Goal: Task Accomplishment & Management: Manage account settings

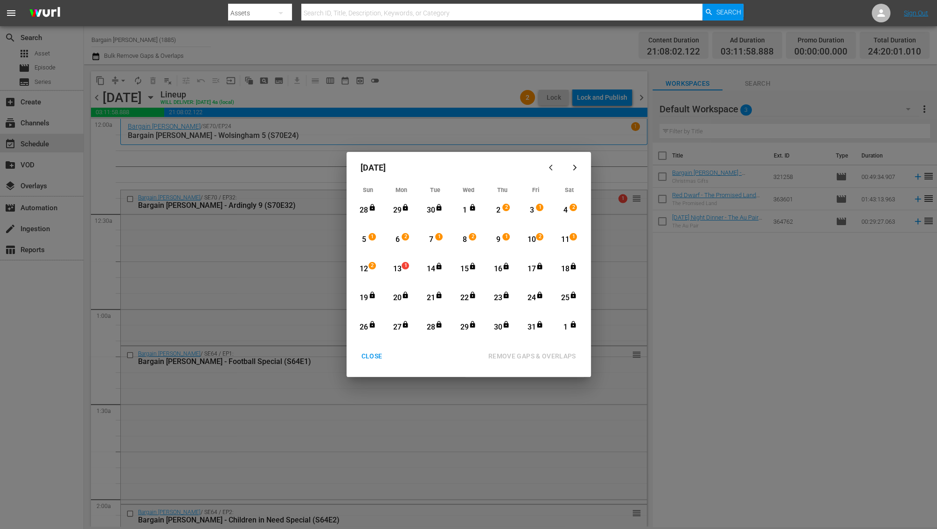
click at [367, 352] on div "CLOSE" at bounding box center [372, 357] width 36 height 12
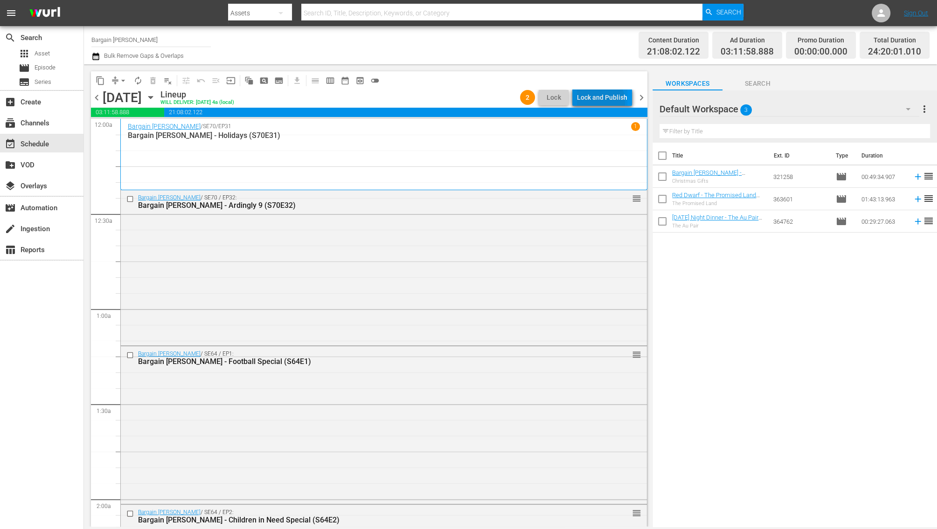
click at [594, 102] on div "Lock and Publish" at bounding box center [602, 97] width 50 height 17
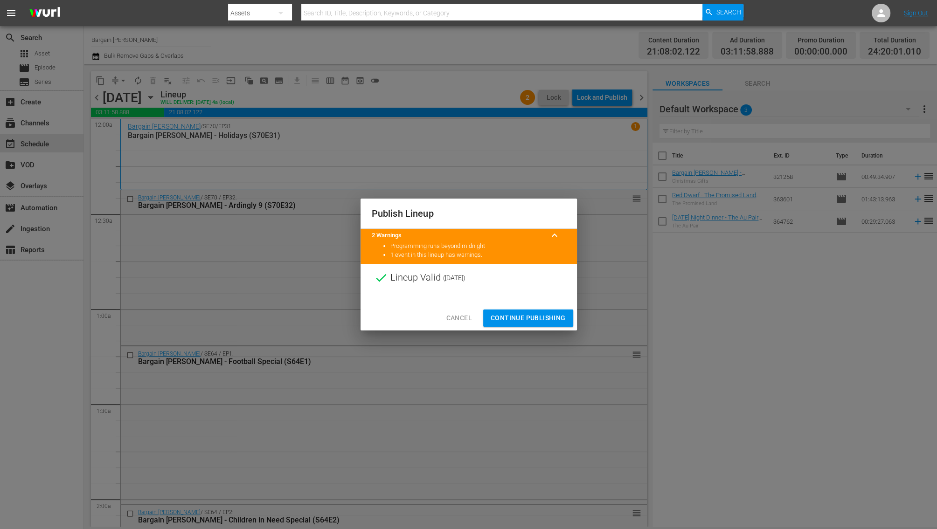
click at [525, 316] on span "Continue Publishing" at bounding box center [528, 318] width 75 height 12
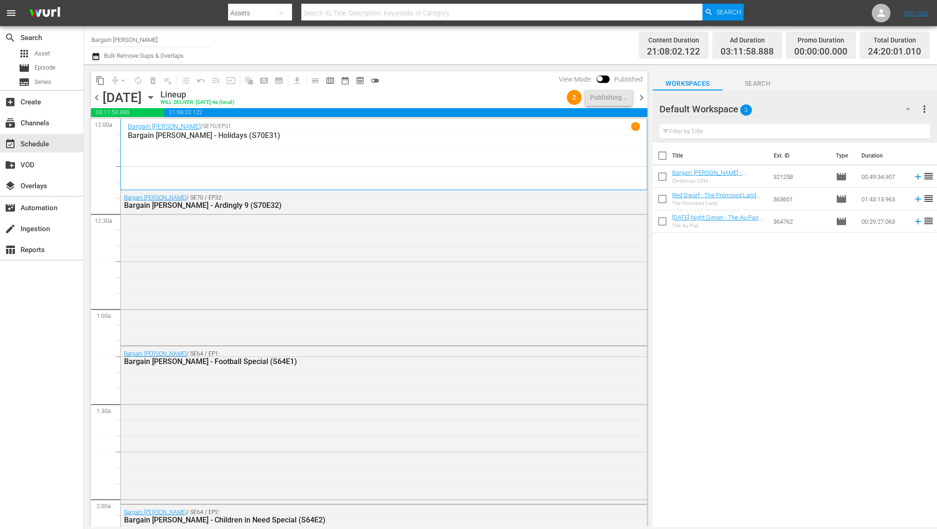
click at [525, 316] on div "Bargain Hunt / SE70 / EP32: Bargain Hunt - Ardingly 9 (S70E32)" at bounding box center [384, 266] width 526 height 153
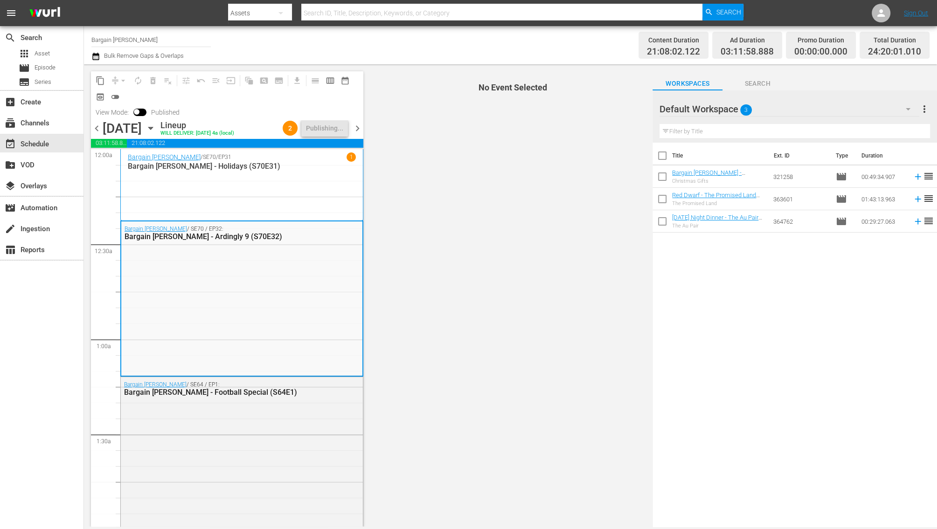
click at [355, 129] on span "chevron_right" at bounding box center [358, 129] width 12 height 12
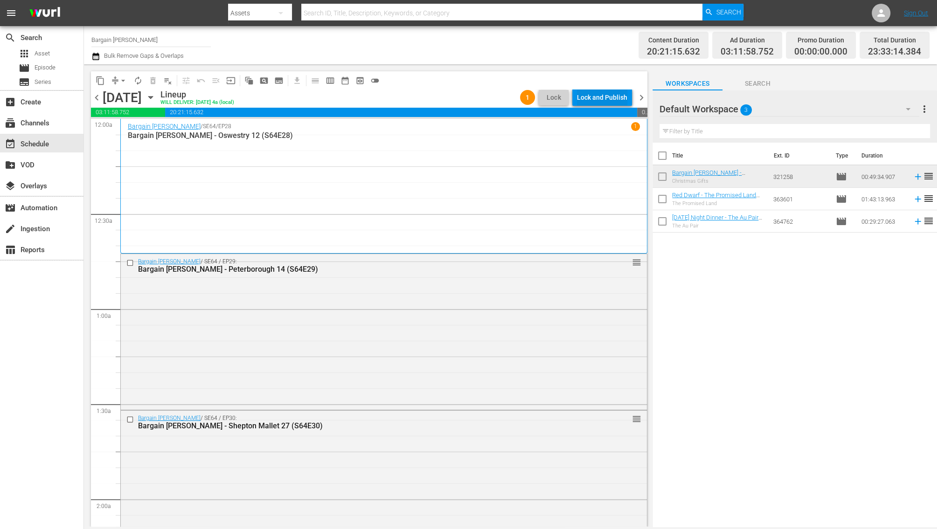
click at [604, 99] on div "Lock and Publish" at bounding box center [602, 97] width 50 height 17
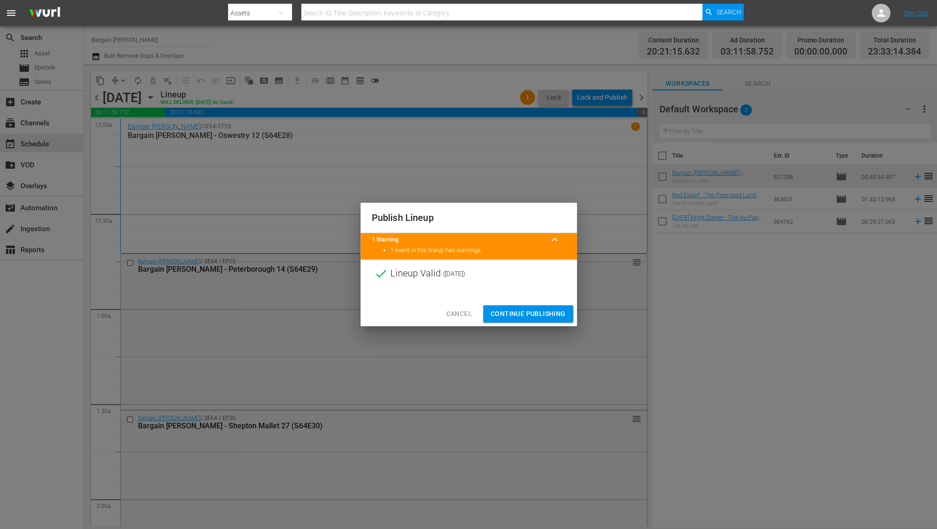
click at [520, 323] on div "Cancel Continue Publishing" at bounding box center [468, 314] width 216 height 25
click at [522, 318] on span "Continue Publishing" at bounding box center [528, 314] width 75 height 12
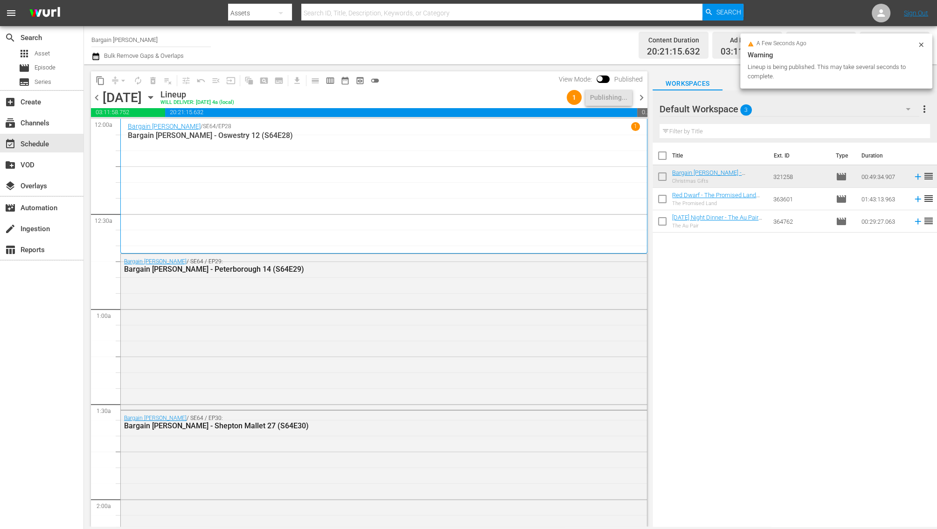
click at [640, 95] on span "chevron_right" at bounding box center [642, 98] width 12 height 12
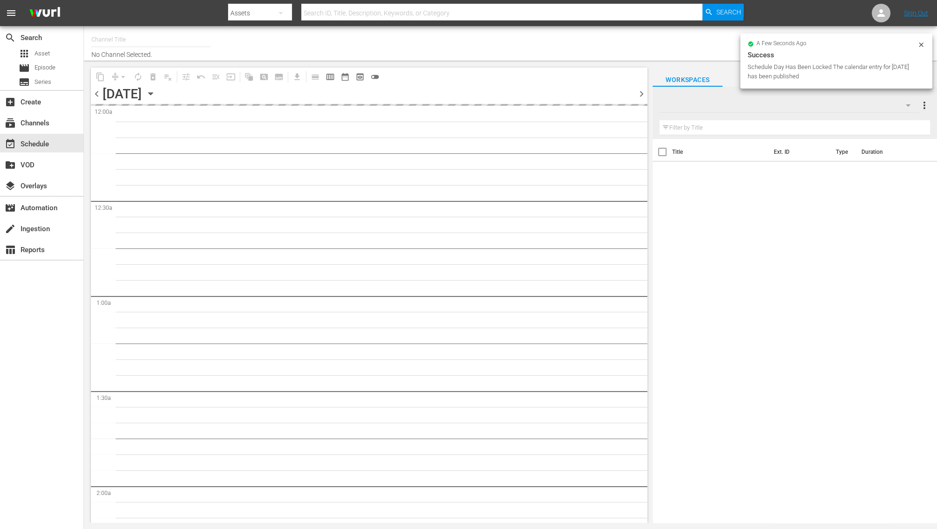
type input "Bargain [PERSON_NAME] (1885)"
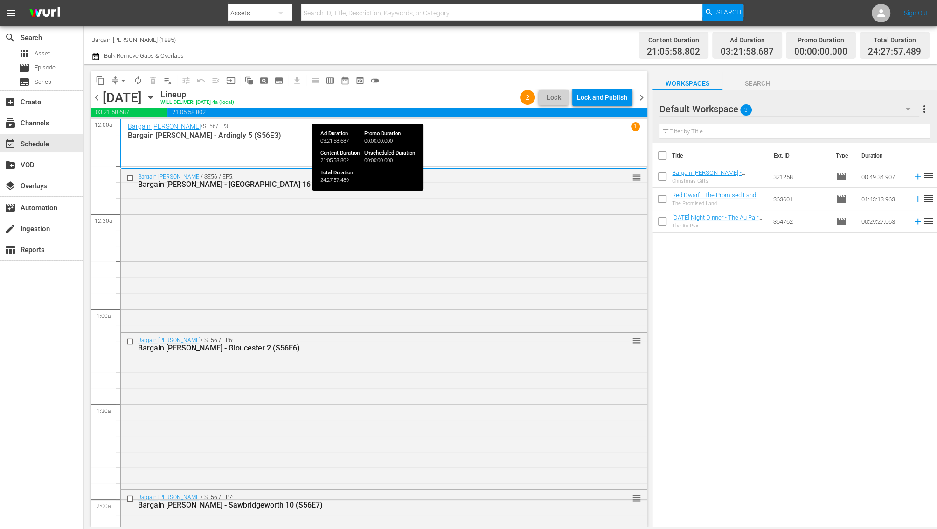
click at [610, 107] on div "chevron_left [DATE] [DATE] Lineup WILL DELIVER: [DATE] 4a (local) 2 Lock Lock a…" at bounding box center [369, 99] width 556 height 18
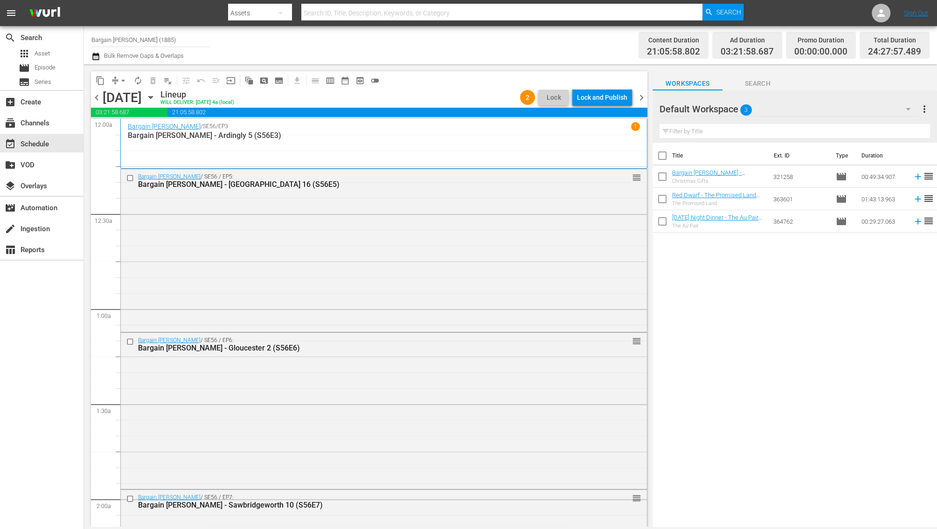
click at [611, 105] on div "Lock and Publish" at bounding box center [602, 97] width 50 height 17
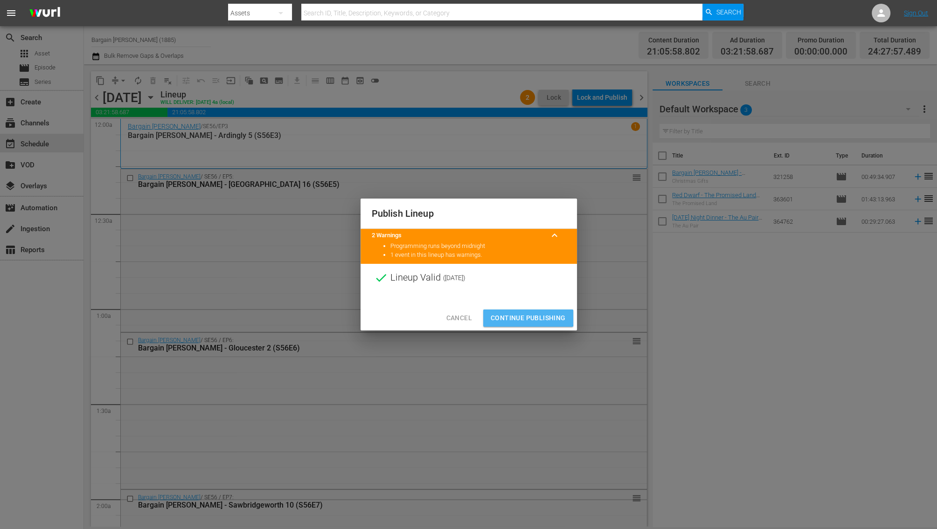
click at [509, 316] on span "Continue Publishing" at bounding box center [528, 318] width 75 height 12
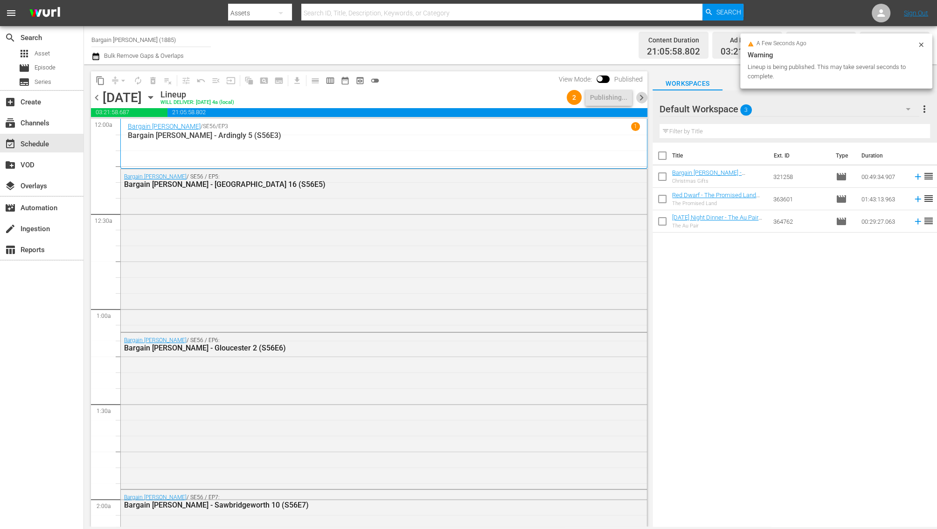
click at [640, 100] on span "chevron_right" at bounding box center [642, 98] width 12 height 12
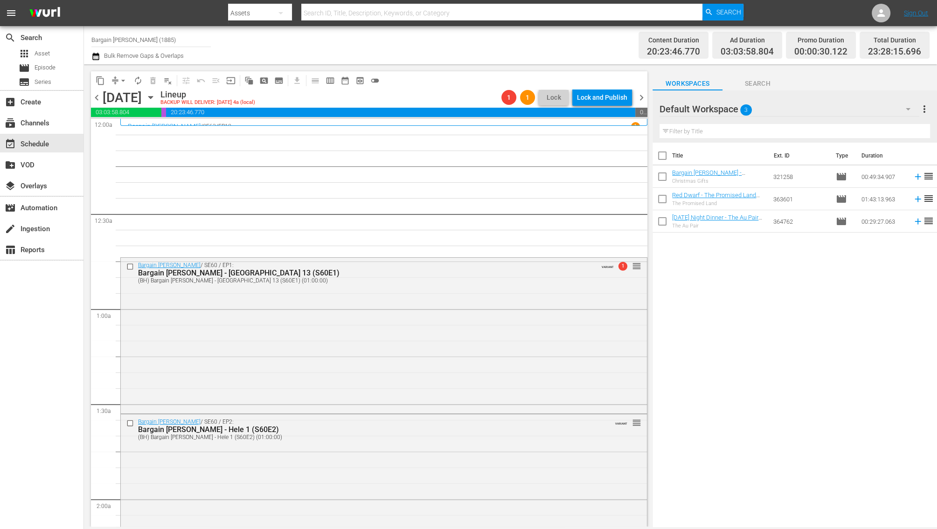
click at [97, 56] on icon "button" at bounding box center [95, 56] width 7 height 7
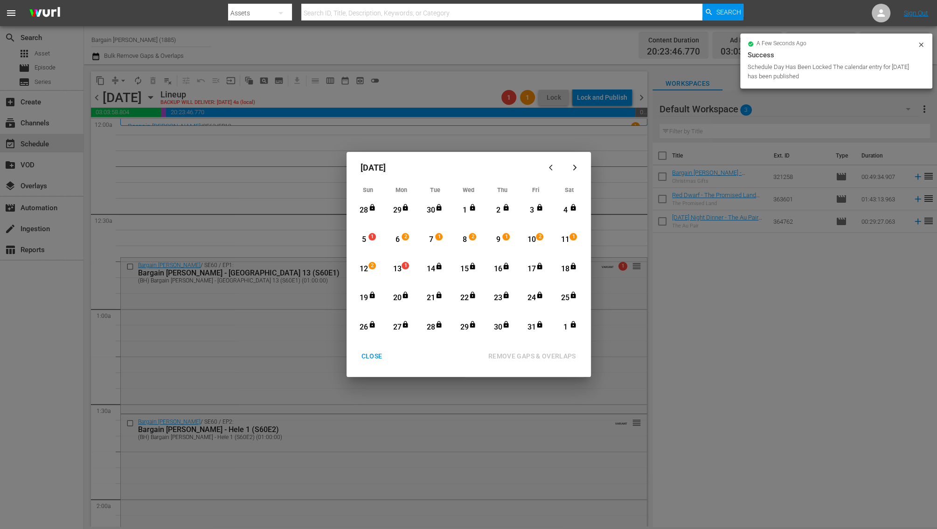
click at [367, 243] on div "5" at bounding box center [364, 240] width 12 height 11
click at [505, 292] on icon "Month View" at bounding box center [505, 294] width 7 height 7
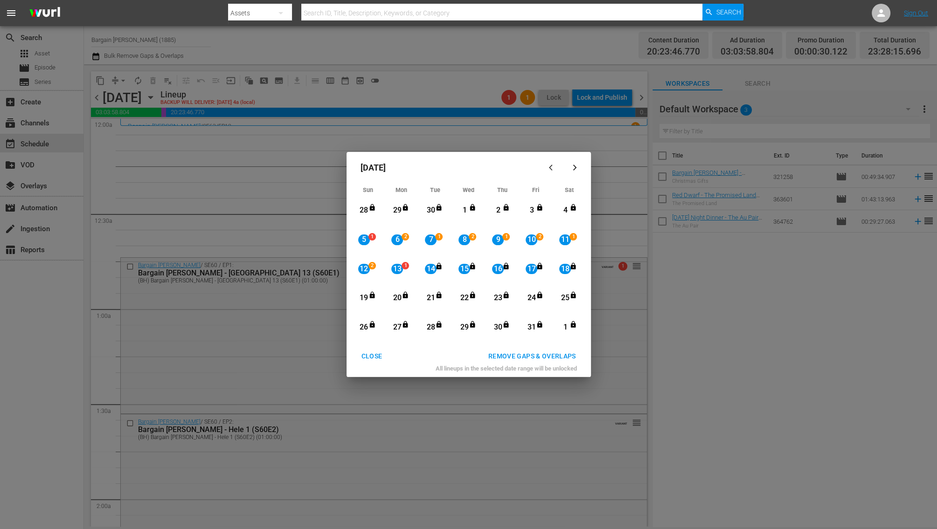
click at [556, 358] on div "REMOVE GAPS & OVERLAPS" at bounding box center [532, 357] width 103 height 12
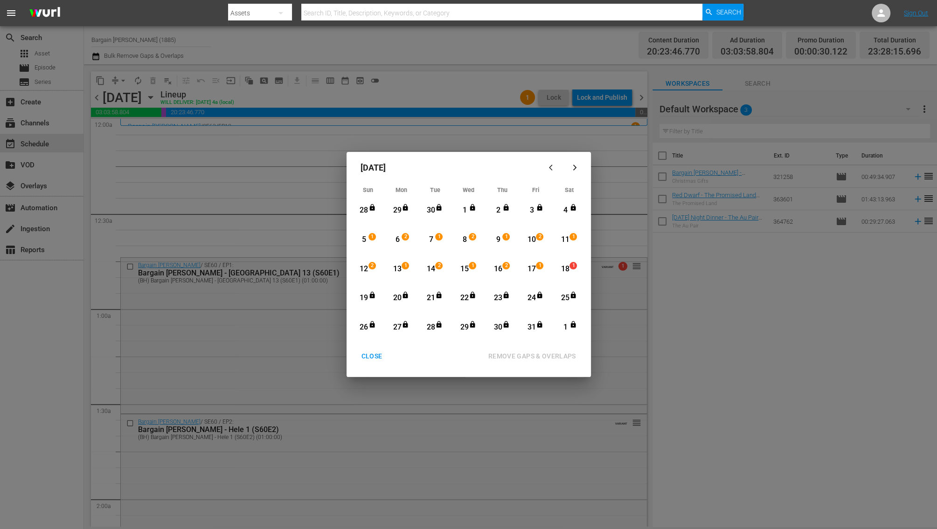
click at [363, 358] on div "CLOSE" at bounding box center [372, 357] width 36 height 12
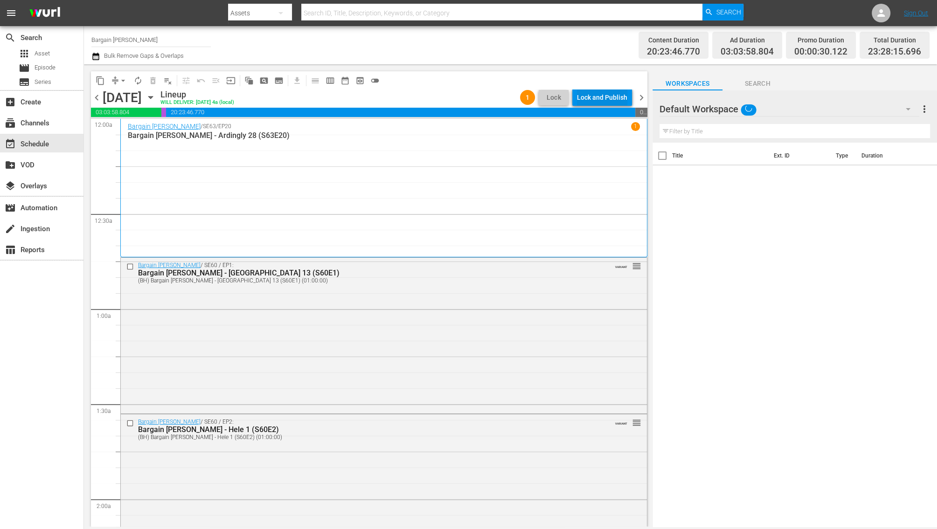
click at [598, 103] on div "Lock and Publish" at bounding box center [602, 97] width 50 height 17
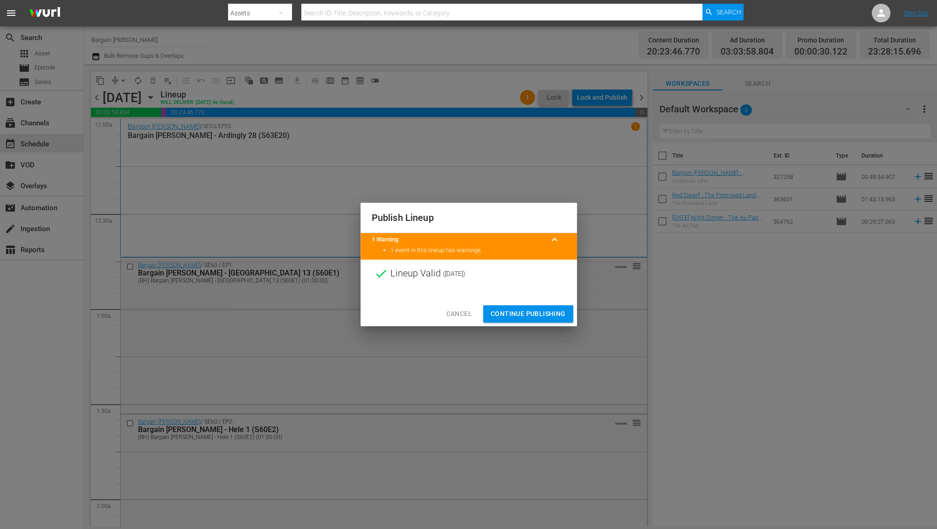
click at [505, 315] on span "Continue Publishing" at bounding box center [528, 314] width 75 height 12
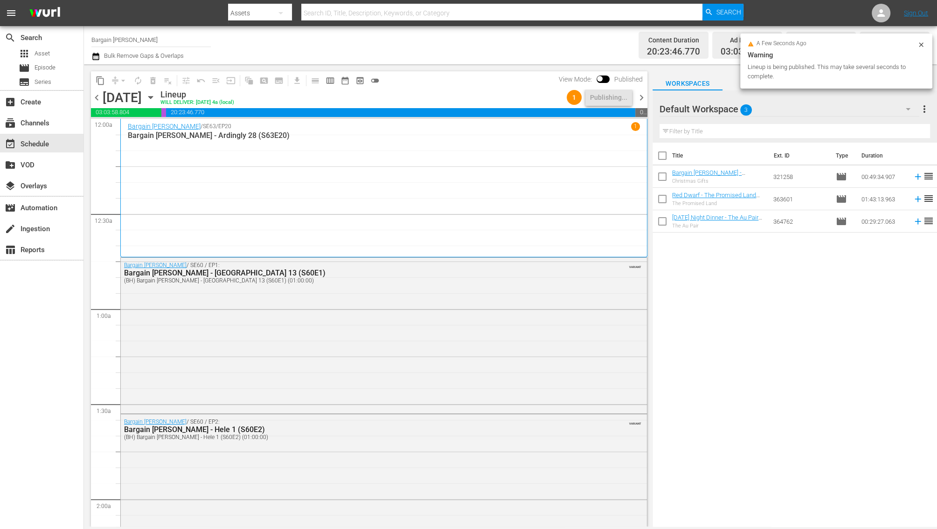
click at [642, 96] on span "chevron_right" at bounding box center [642, 98] width 12 height 12
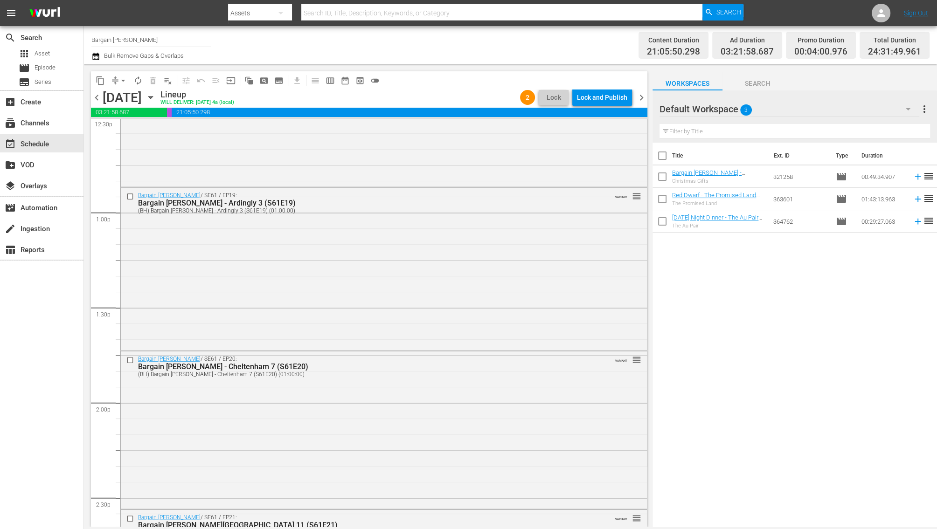
scroll to position [2289, 0]
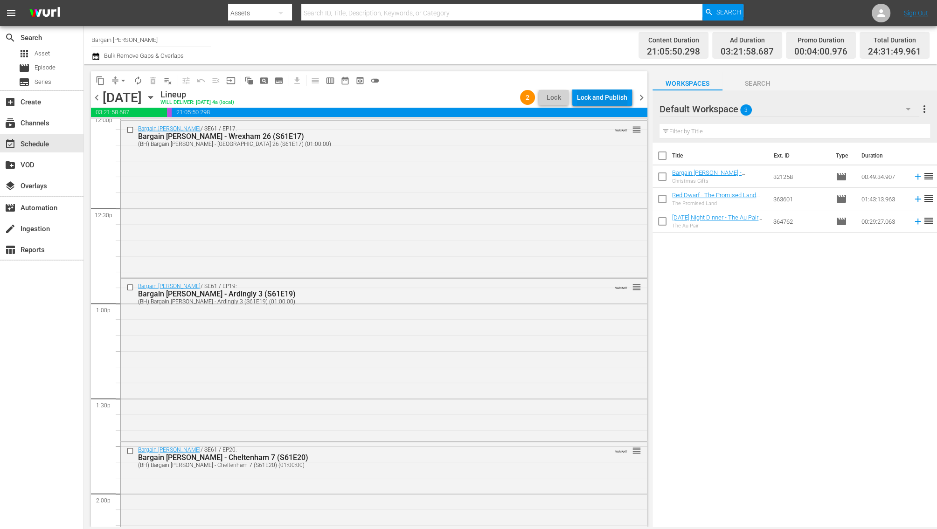
click at [593, 103] on div "Lock and Publish" at bounding box center [602, 97] width 50 height 17
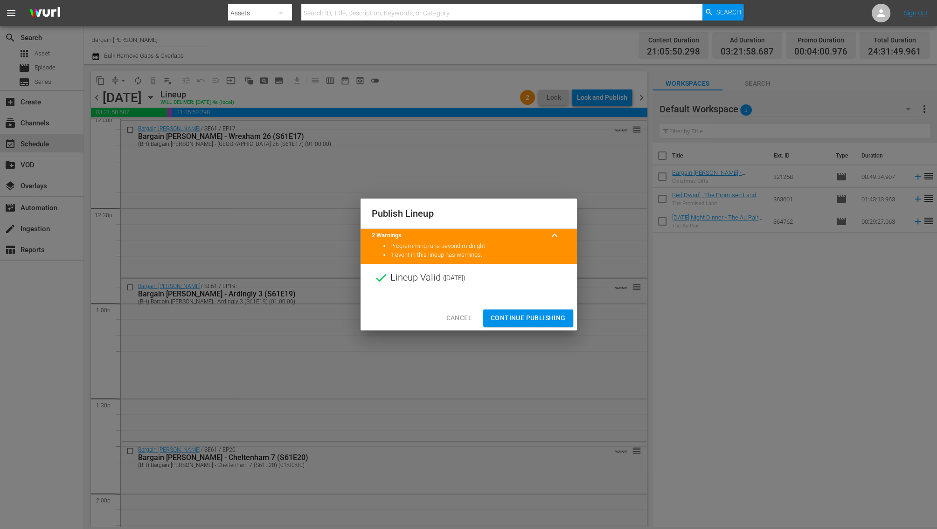
click at [523, 318] on span "Continue Publishing" at bounding box center [528, 318] width 75 height 12
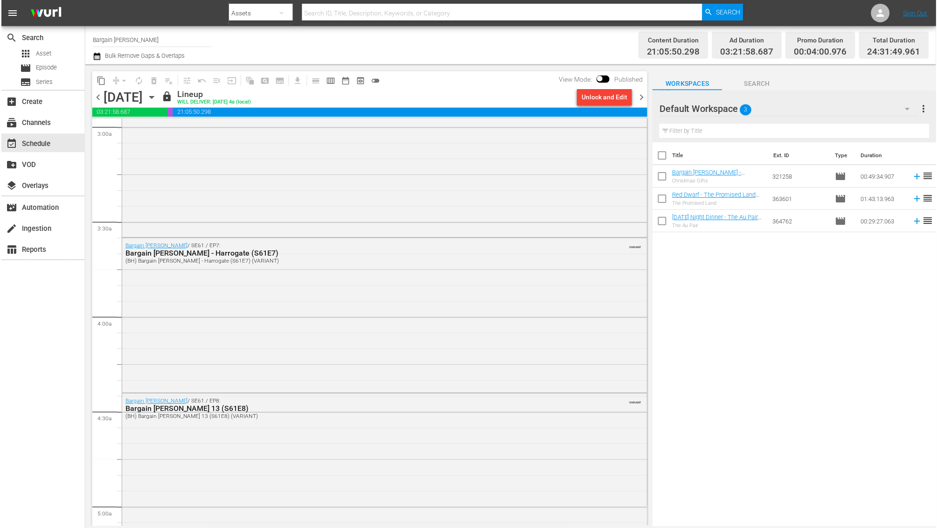
scroll to position [0, 0]
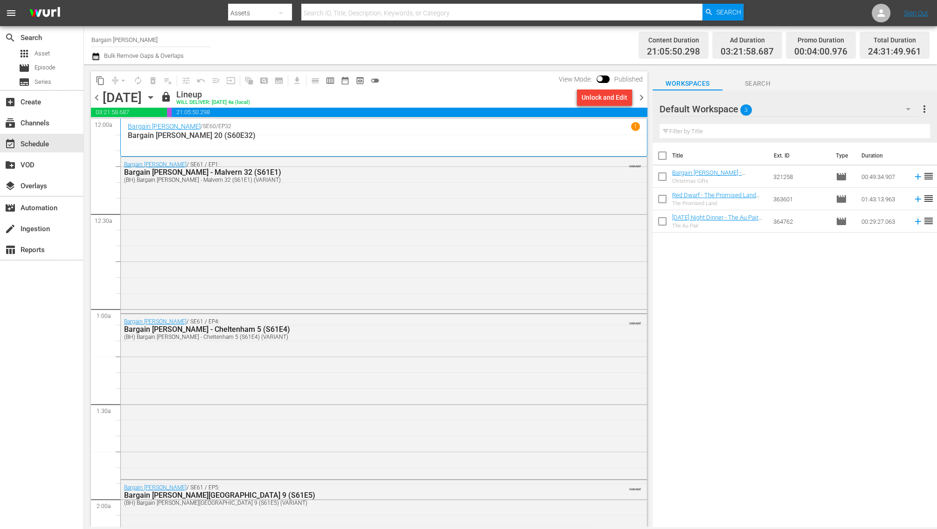
click at [639, 99] on span "chevron_right" at bounding box center [642, 98] width 12 height 12
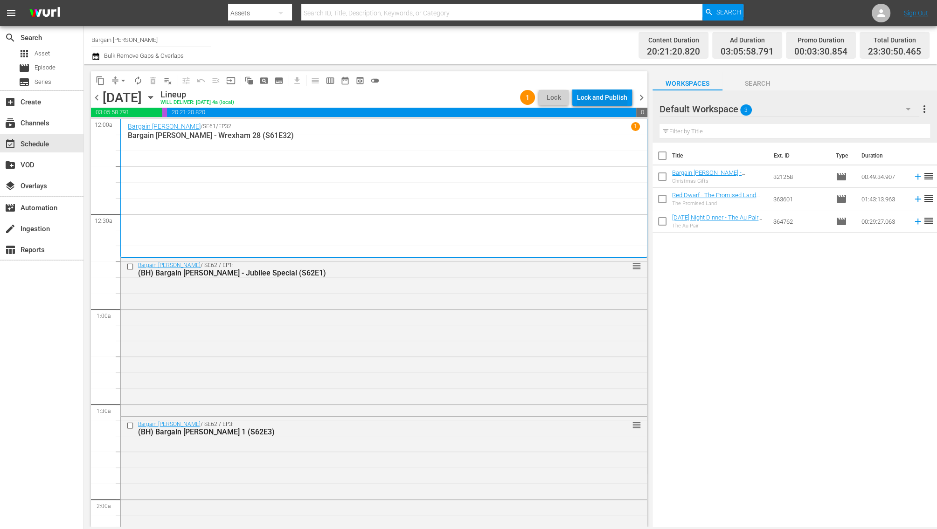
click at [619, 101] on div "Lock and Publish" at bounding box center [602, 97] width 50 height 17
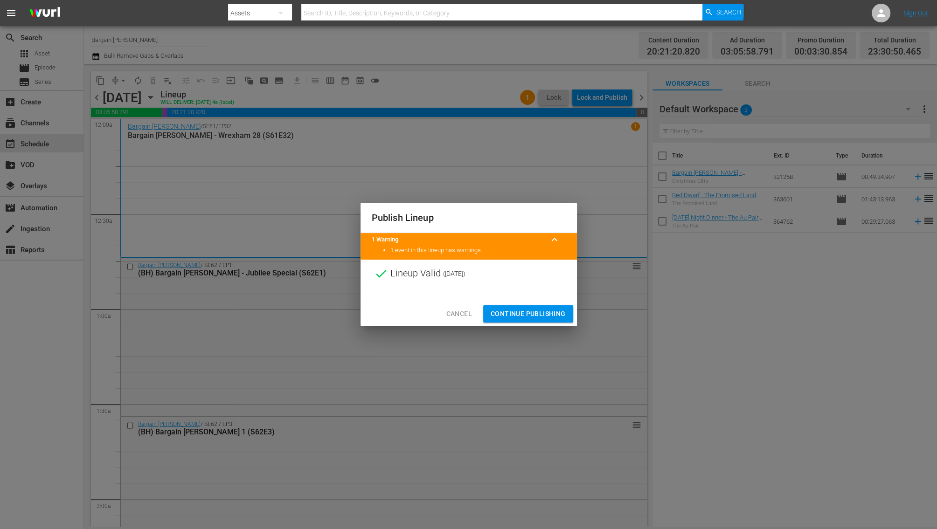
click at [523, 318] on span "Continue Publishing" at bounding box center [528, 314] width 75 height 12
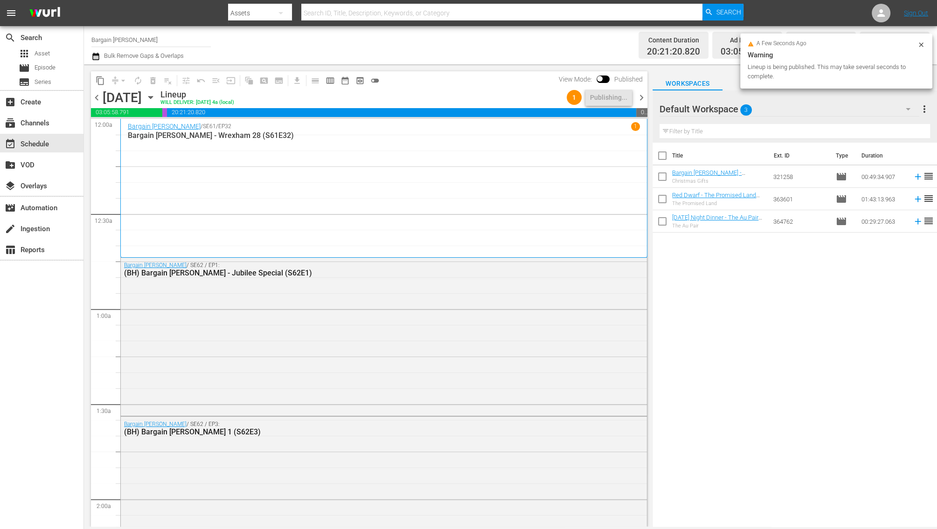
click at [639, 98] on span "chevron_right" at bounding box center [642, 98] width 12 height 12
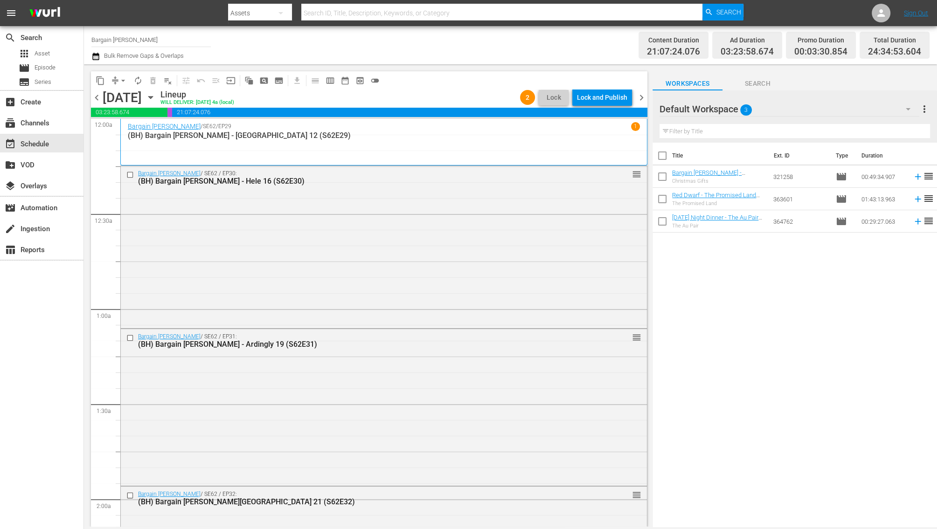
click at [589, 114] on span "21:07:24.076" at bounding box center [409, 112] width 475 height 9
click at [592, 107] on div "chevron_left [DATE] [DATE] Lineup WILL DELIVER: [DATE] 4a (local) 2 Lock Lock a…" at bounding box center [369, 99] width 556 height 18
click at [596, 99] on div "Lock and Publish" at bounding box center [602, 97] width 50 height 17
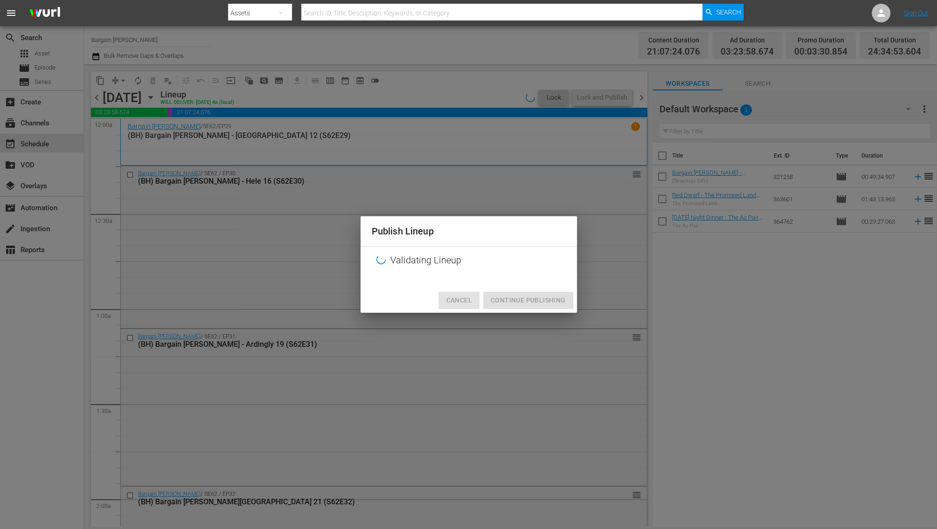
click at [469, 307] on button "Cancel" at bounding box center [458, 300] width 41 height 17
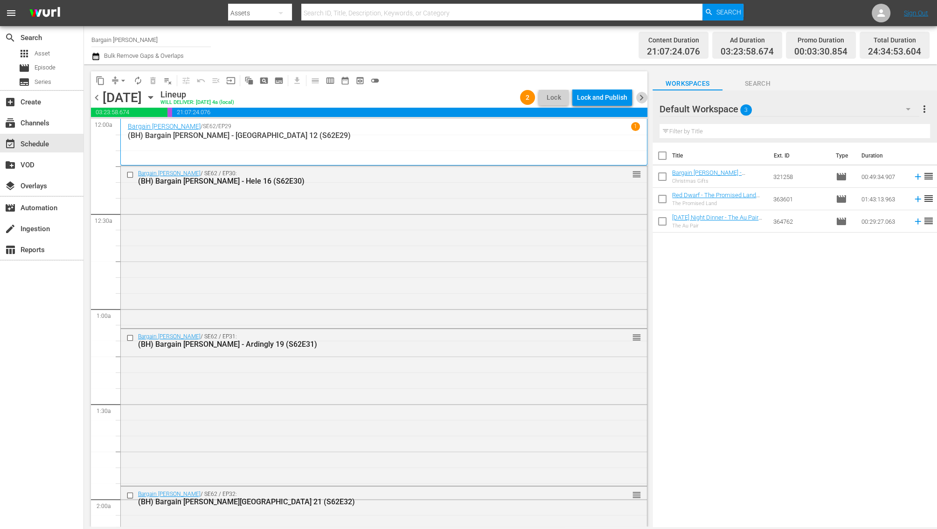
click at [644, 100] on span "chevron_right" at bounding box center [642, 98] width 12 height 12
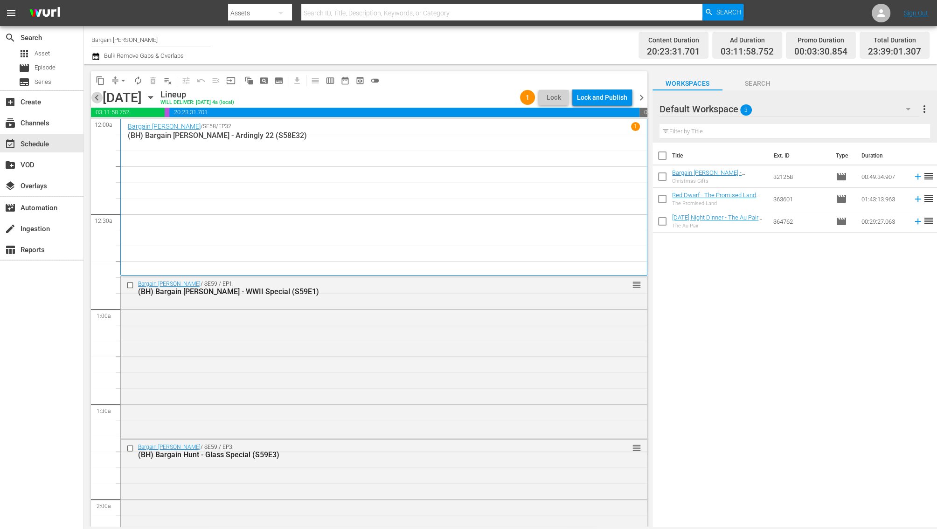
click at [95, 97] on span "chevron_left" at bounding box center [97, 98] width 12 height 12
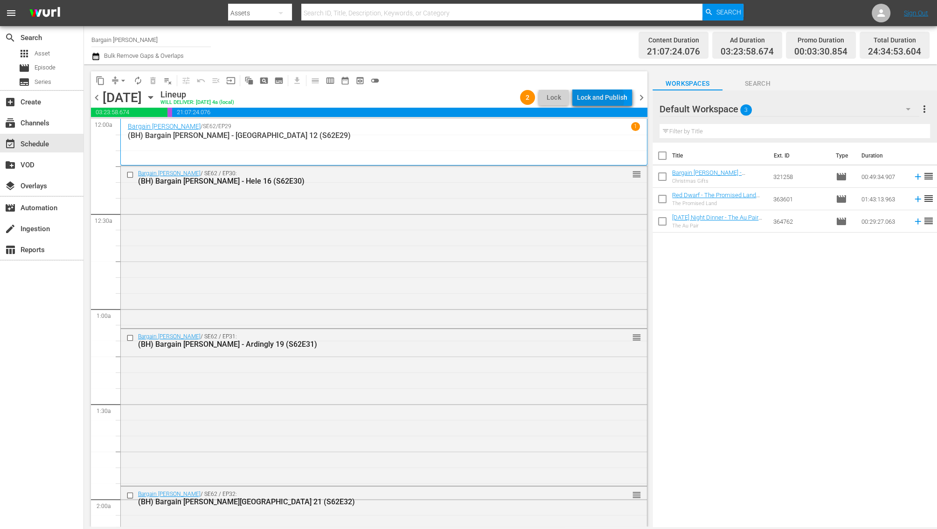
click at [597, 99] on div "Lock and Publish" at bounding box center [602, 97] width 50 height 17
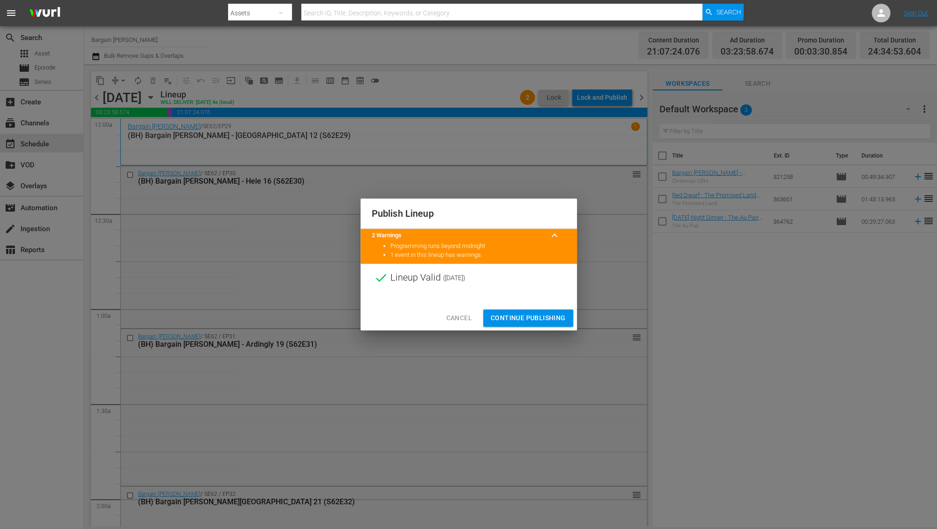
click at [545, 314] on span "Continue Publishing" at bounding box center [528, 318] width 75 height 12
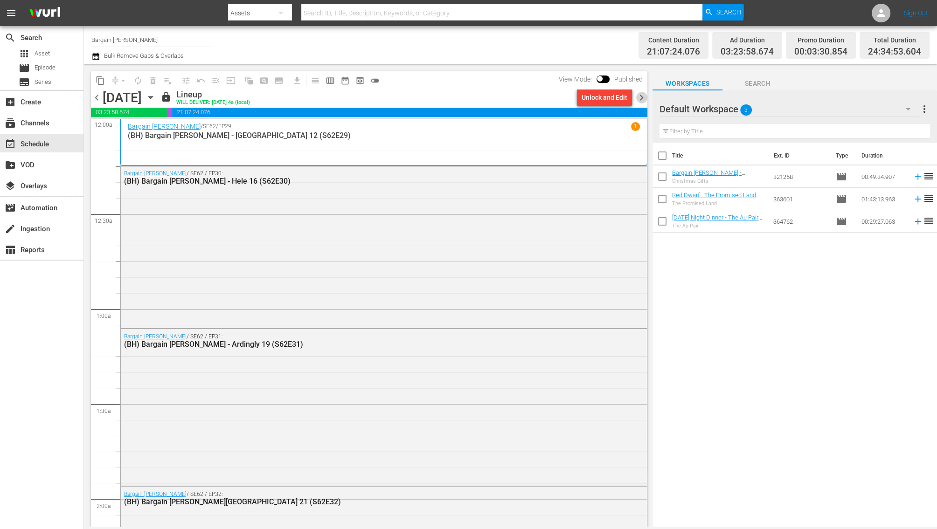
click at [640, 99] on span "chevron_right" at bounding box center [642, 98] width 12 height 12
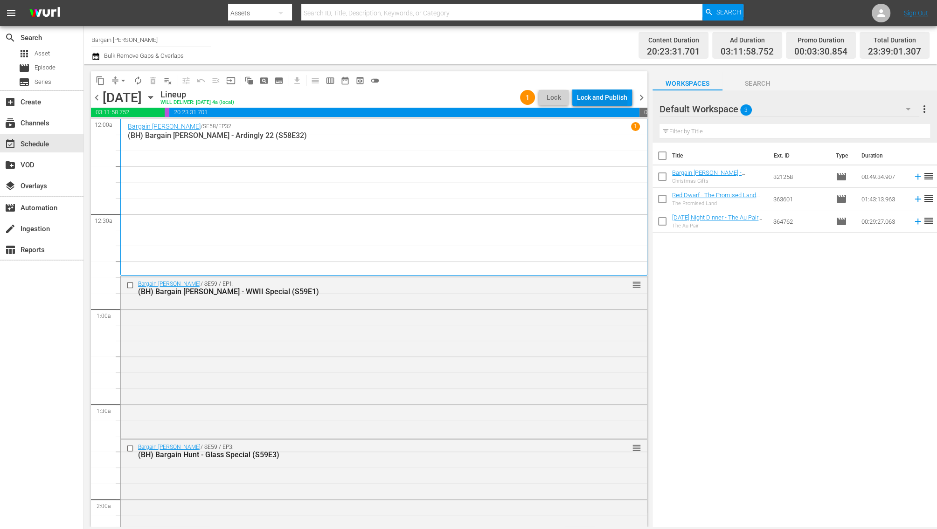
click at [588, 102] on div "Lock and Publish" at bounding box center [602, 97] width 50 height 17
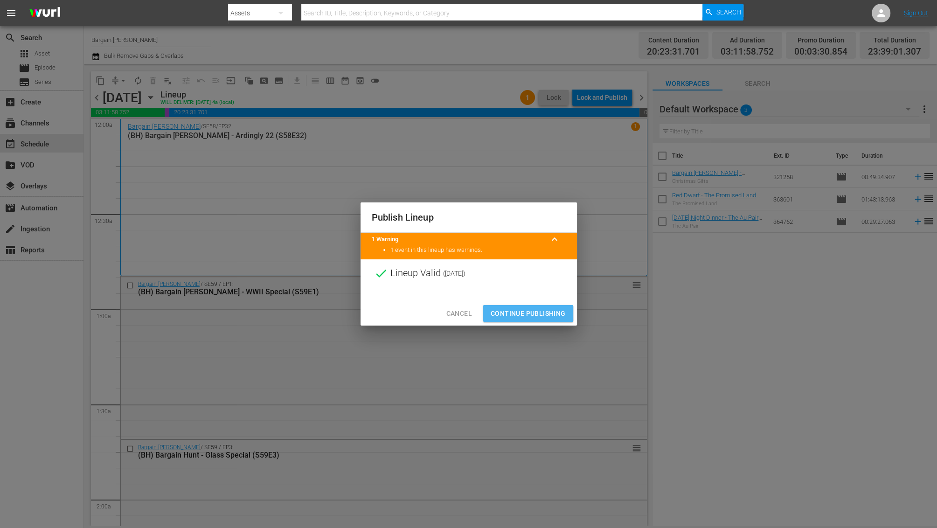
click at [517, 312] on span "Continue Publishing" at bounding box center [528, 314] width 75 height 12
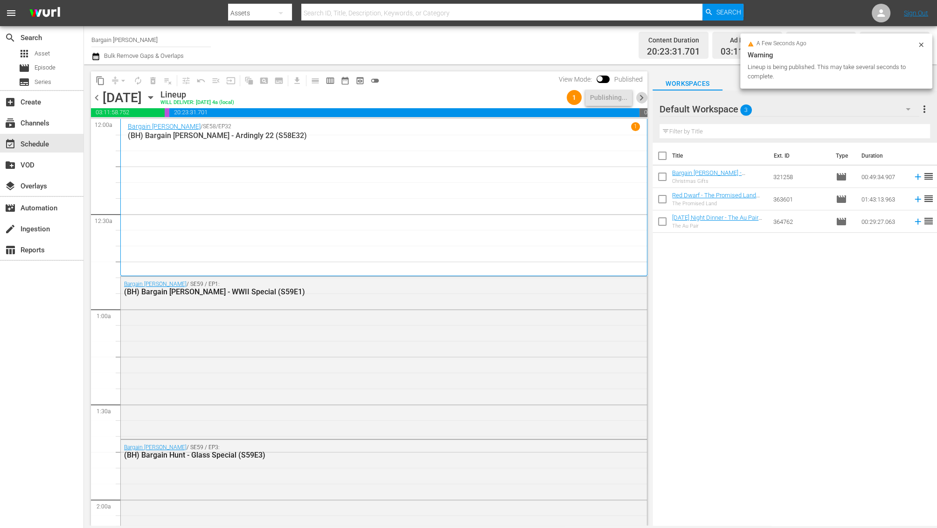
click at [643, 95] on span "chevron_right" at bounding box center [642, 98] width 12 height 12
